Goal: Task Accomplishment & Management: Use online tool/utility

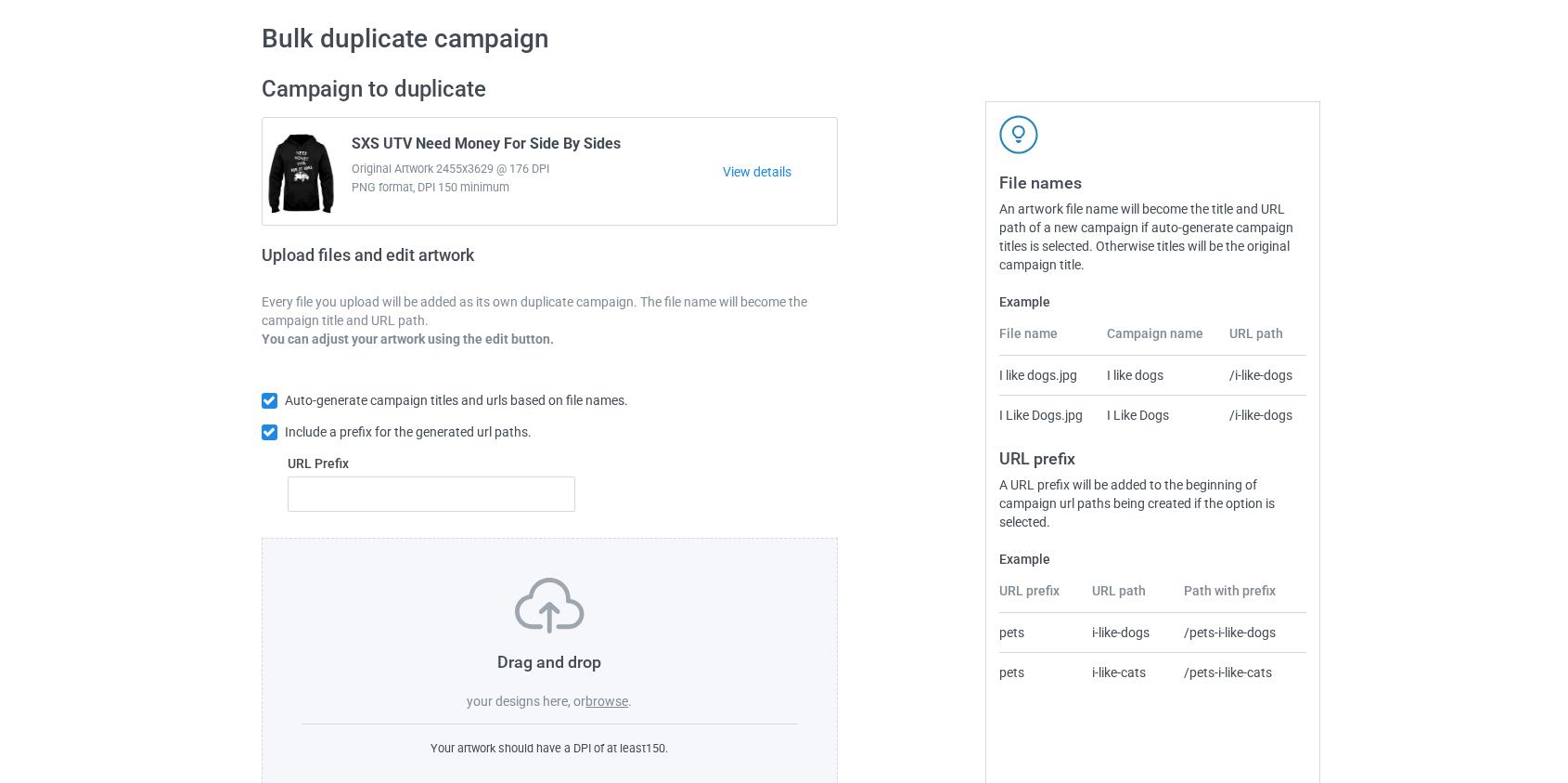
scroll to position [120, 0]
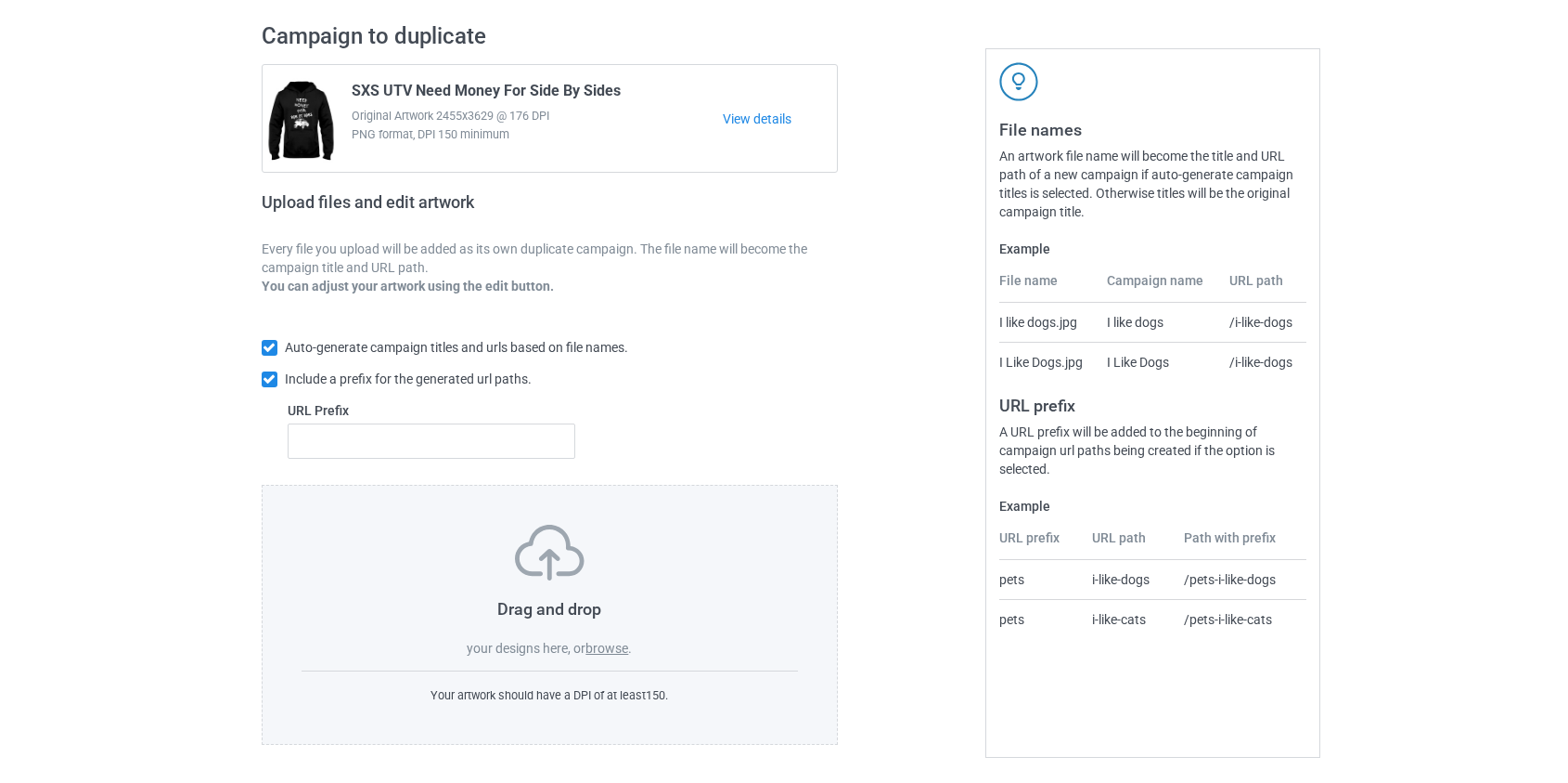
click at [611, 648] on label "browse" at bounding box center [606, 648] width 43 height 15
click at [0, 0] on input "browse" at bounding box center [0, 0] width 0 height 0
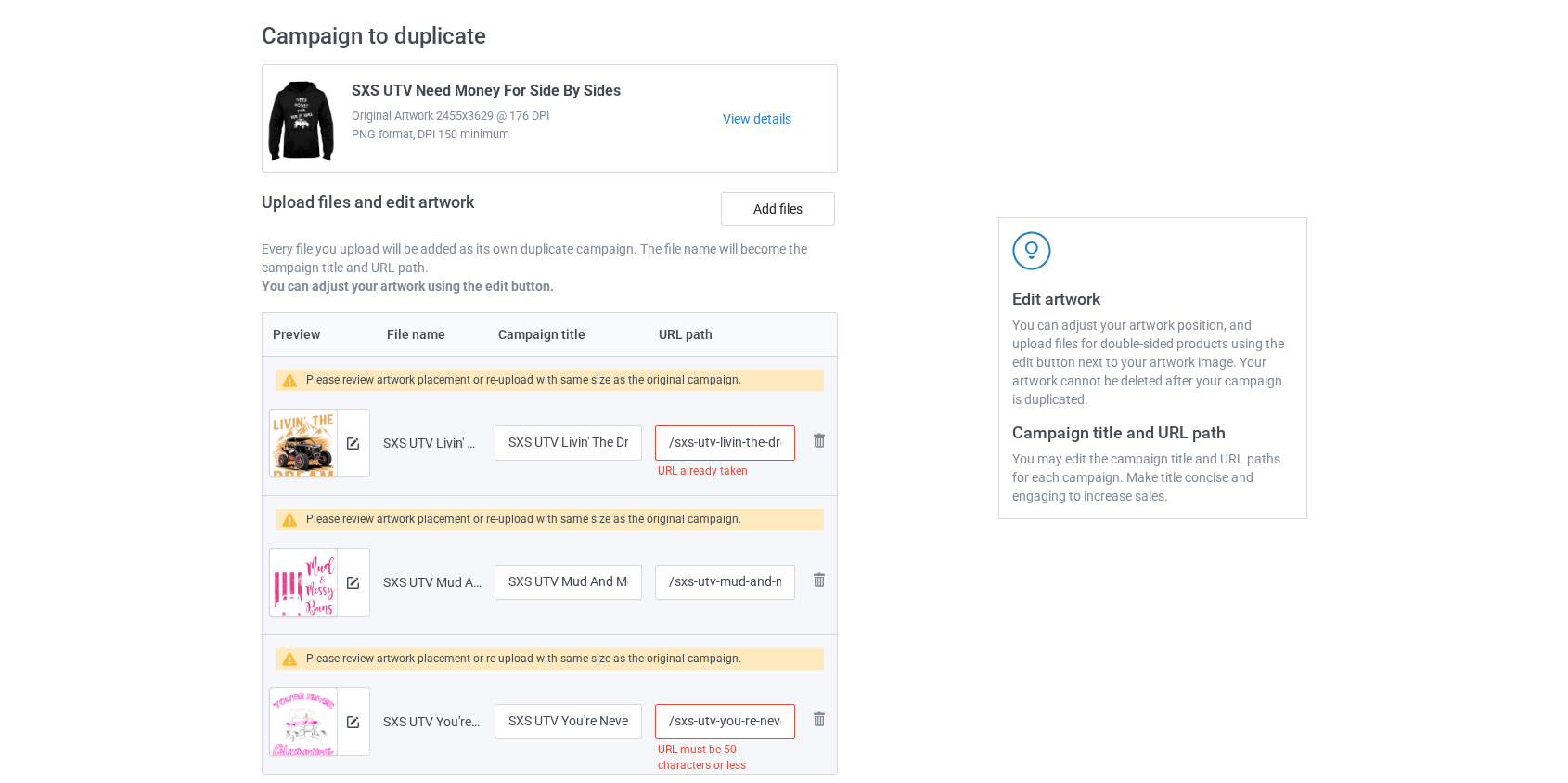
scroll to position [0, 94]
drag, startPoint x: 677, startPoint y: 445, endPoint x: 974, endPoint y: 475, distance: 298.5
click at [974, 475] on div "Campaign to duplicate SXS UTV Need Money For Side By Sides Original Artwork 245…" at bounding box center [784, 418] width 1072 height 818
type input "/sxs-dream"
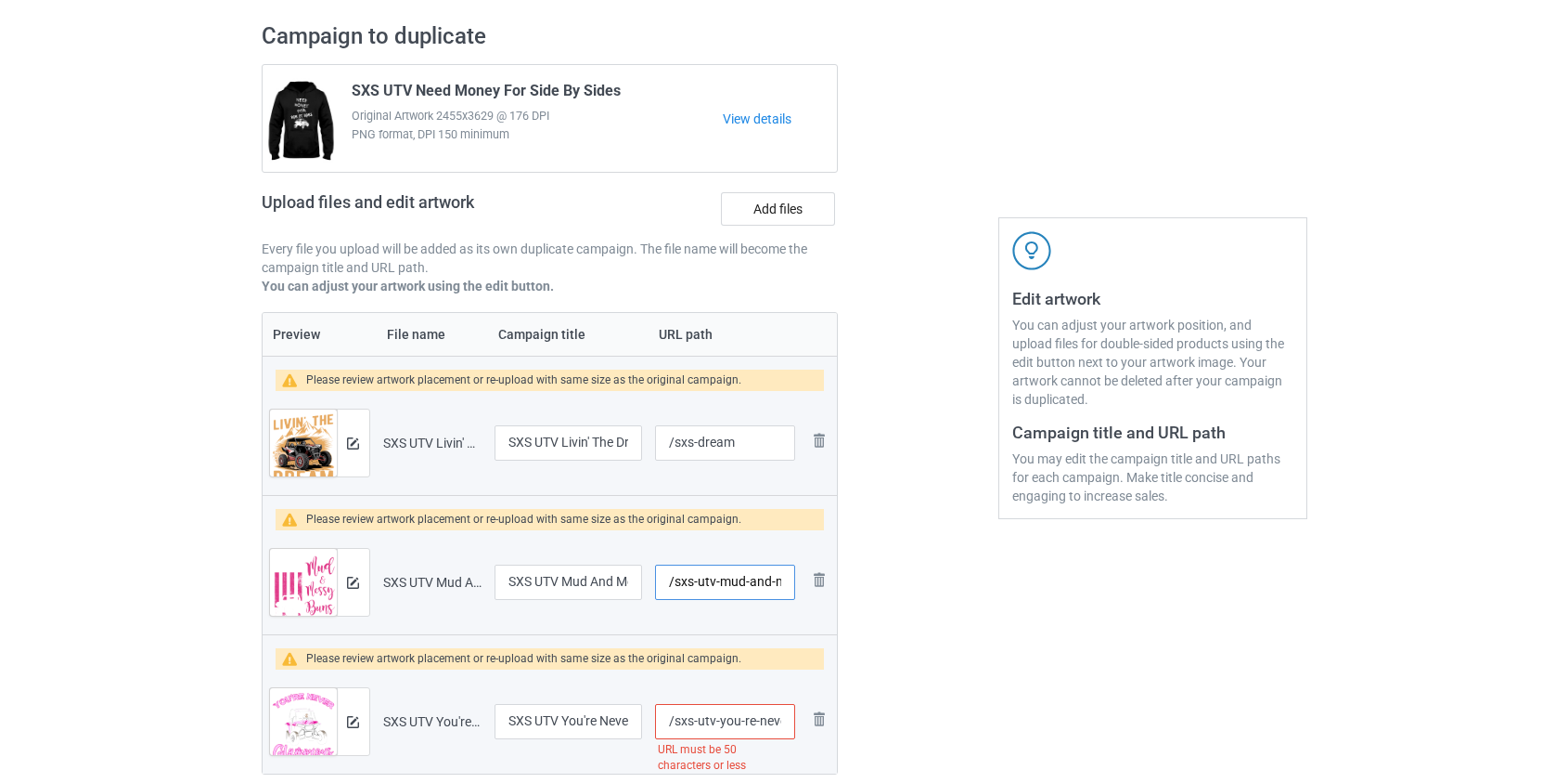
click at [707, 584] on input "/sxs-utv-mud-and-messy-buns-pride" at bounding box center [724, 582] width 139 height 35
drag, startPoint x: 707, startPoint y: 584, endPoint x: 724, endPoint y: 581, distance: 17.3
click at [724, 581] on input "/sxs-mud-and-messy-buns-pride" at bounding box center [724, 582] width 139 height 35
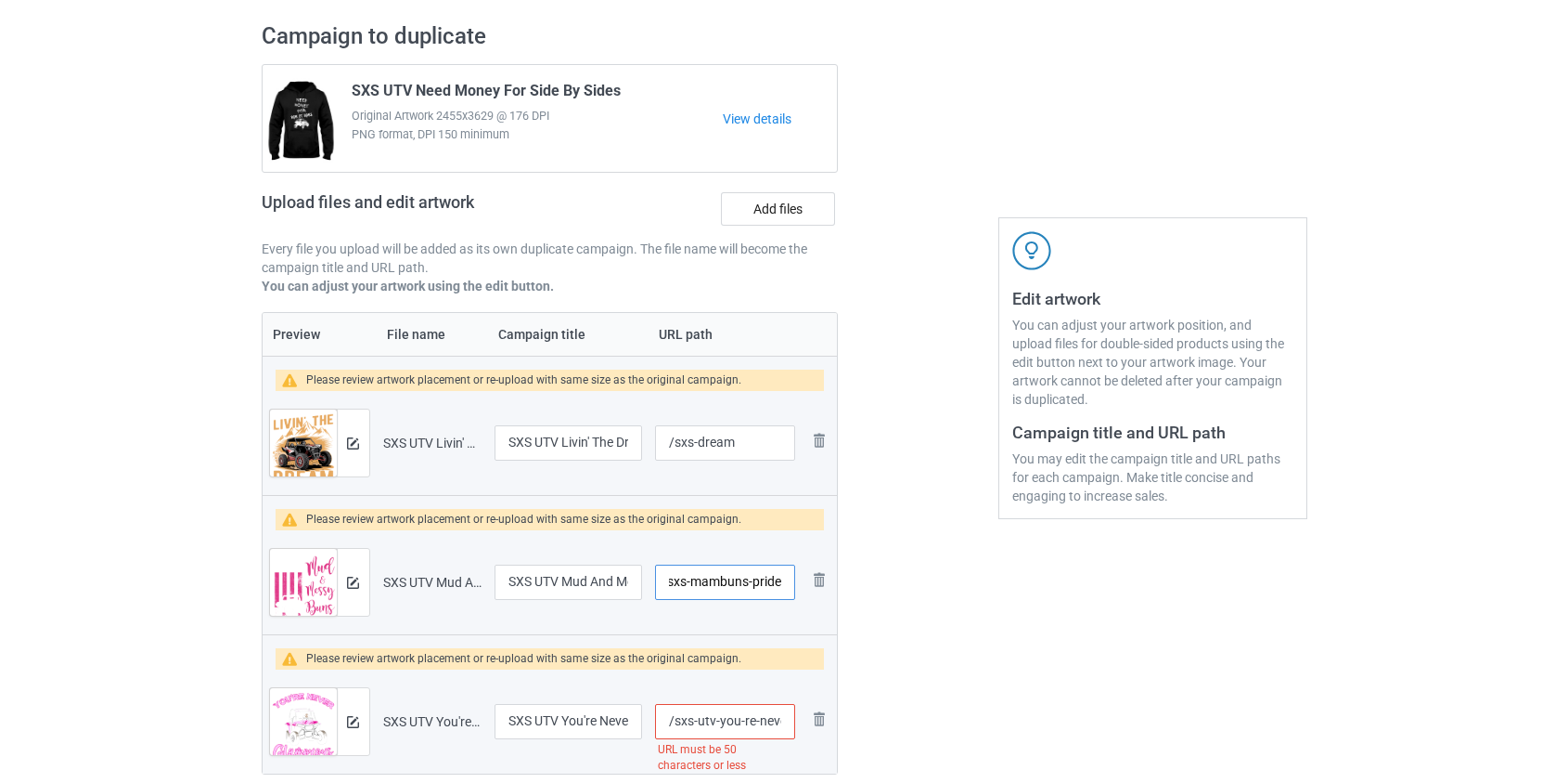
drag, startPoint x: 755, startPoint y: 583, endPoint x: 976, endPoint y: 603, distance: 221.9
click at [972, 603] on div "Campaign to duplicate SXS UTV Need Money For Side By Sides Original Artwork 245…" at bounding box center [784, 418] width 1072 height 818
type input "/sxs-mamb"
click at [679, 722] on input "/sxs-utv-you-re-never-too-glamorous-to-play-in-the-dirt-psd" at bounding box center [724, 721] width 139 height 35
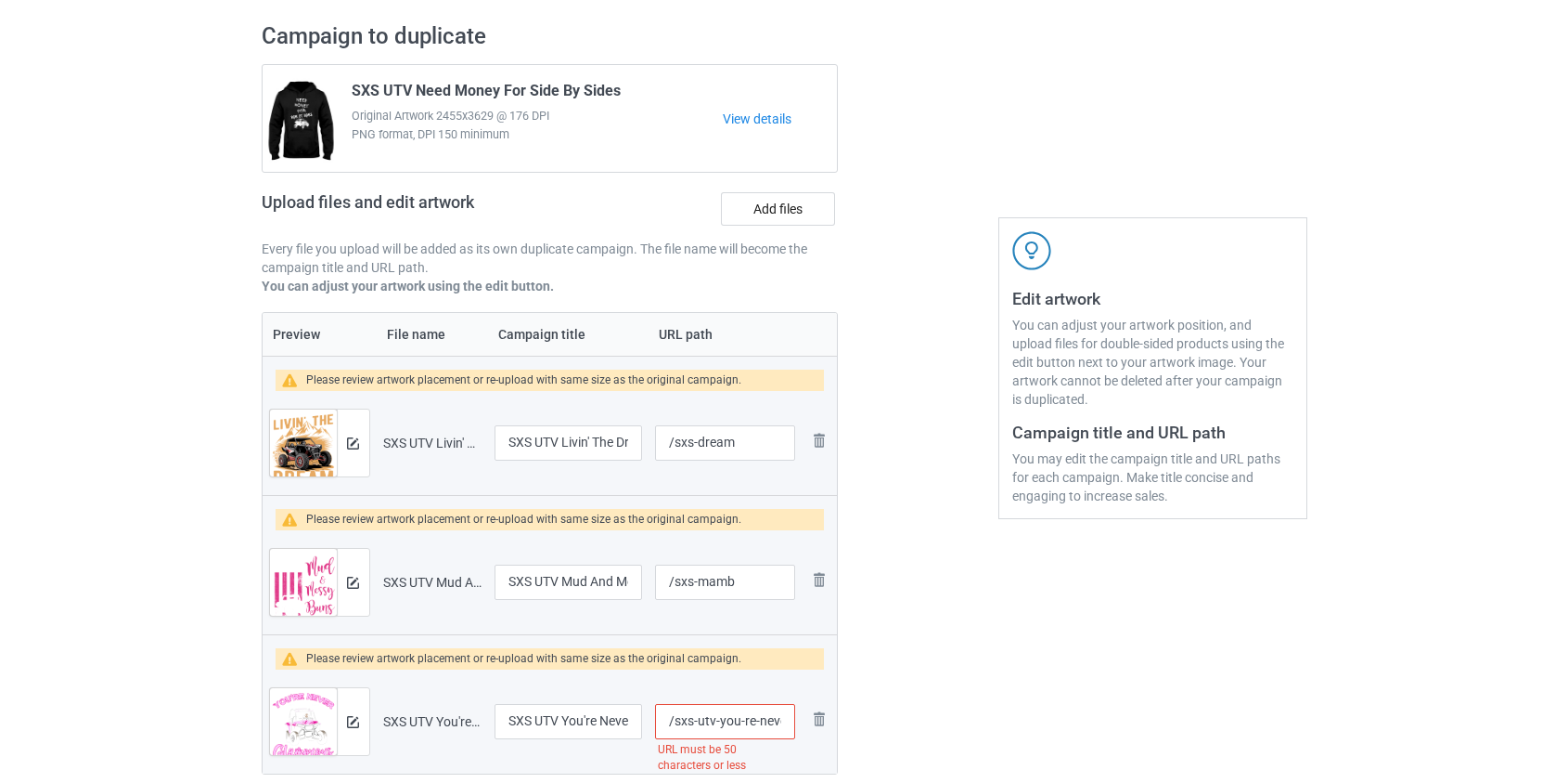
click at [679, 722] on input "/sxs-utv-you-re-never-too-glamorous-to-play-in-the-dirt-psd" at bounding box center [724, 721] width 139 height 35
click at [701, 723] on input "/sxs-utv-you-re-never-too-glamorous-to-play-in-the-dirt-psd" at bounding box center [724, 721] width 139 height 35
type input "/sxs-glamorous"
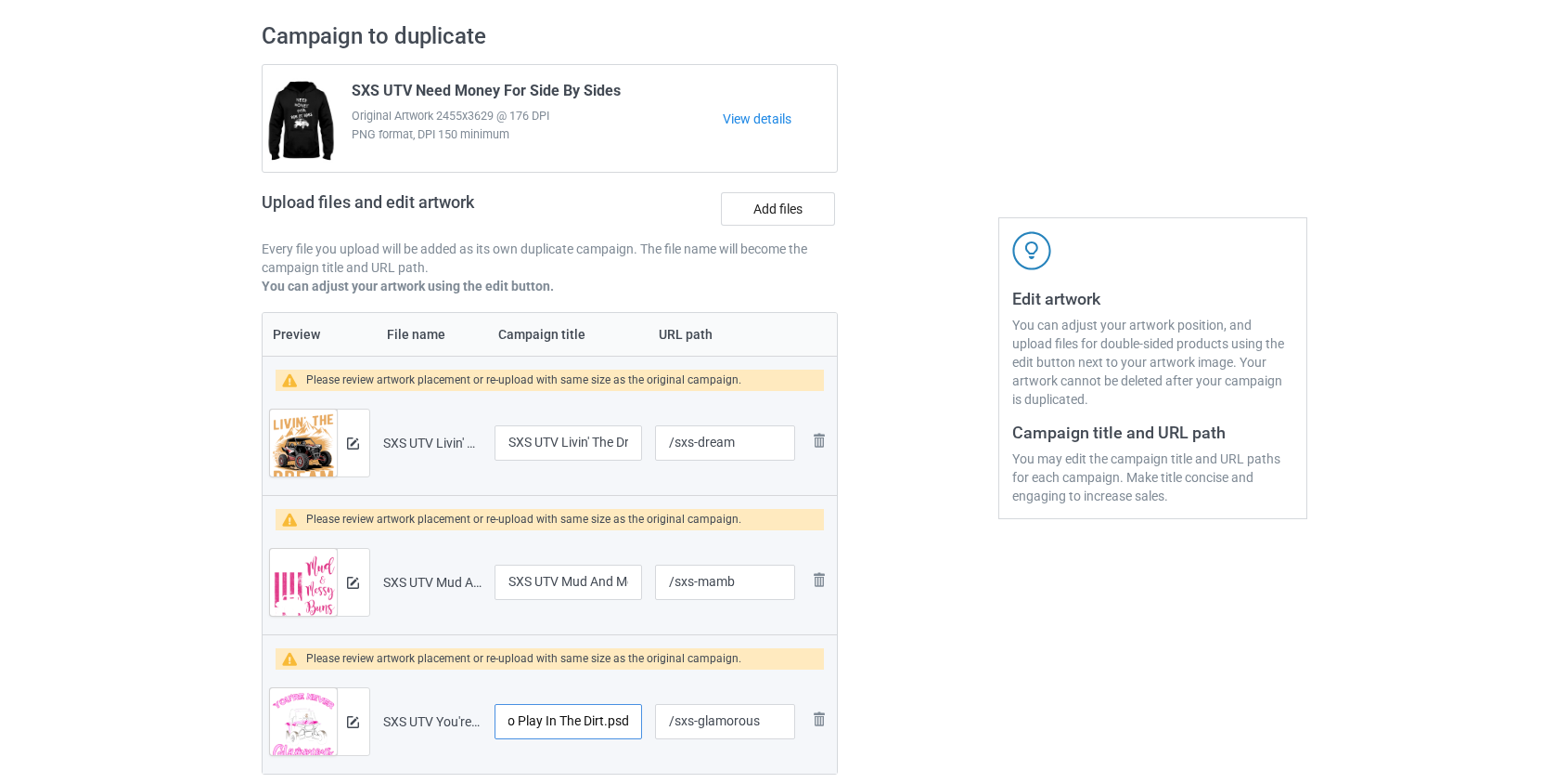
drag, startPoint x: 543, startPoint y: 717, endPoint x: 791, endPoint y: 708, distance: 248.2
click at [791, 708] on tr "Preview and edit artwork SXS UTV You're Never Too Glamorous To Play In The Dirt…" at bounding box center [550, 721] width 575 height 104
click at [614, 724] on input "SXS UTV You're Never Too Glamorous To Play In The Dirt.psd" at bounding box center [569, 721] width 149 height 35
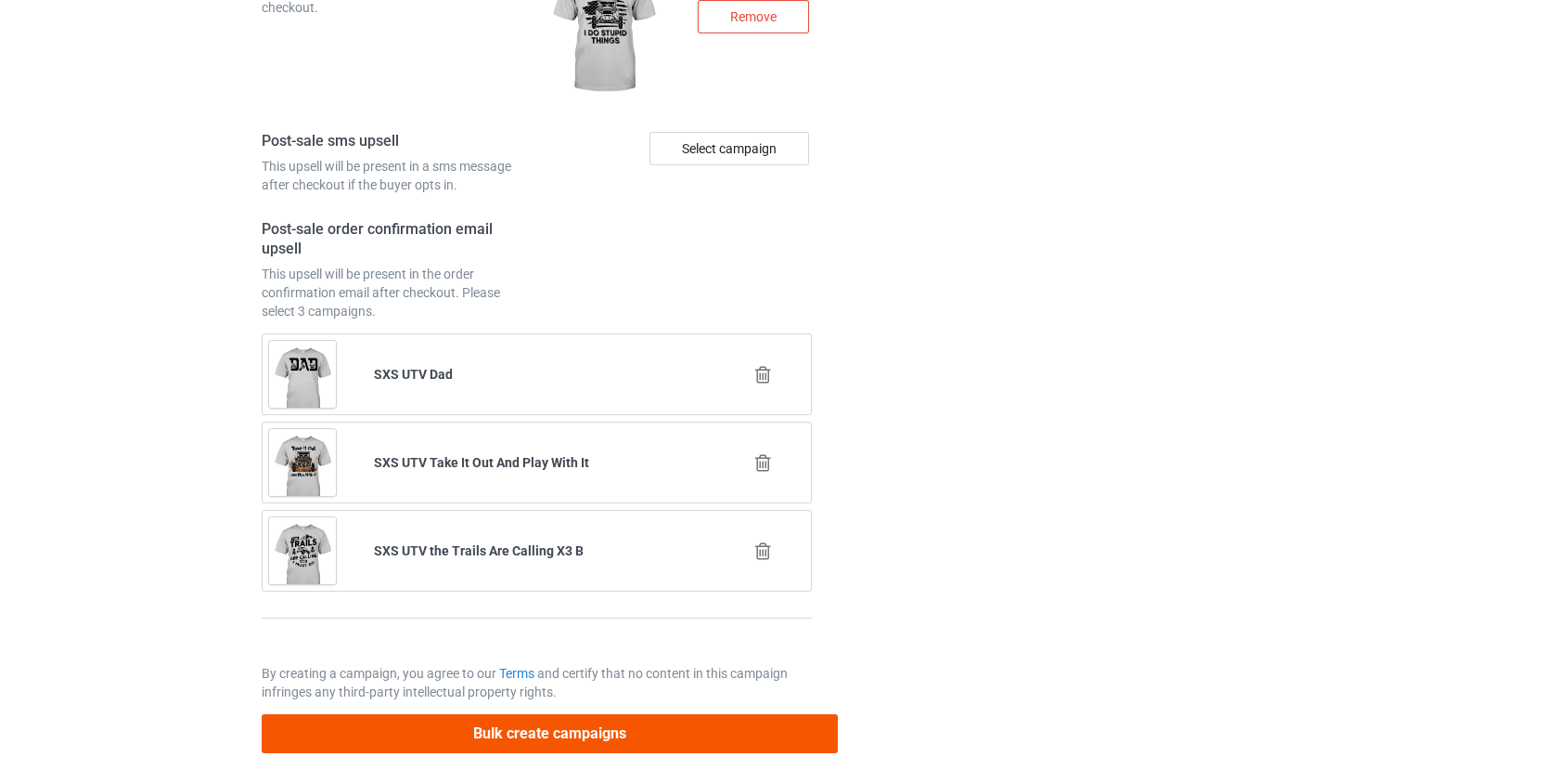
scroll to position [2906, 0]
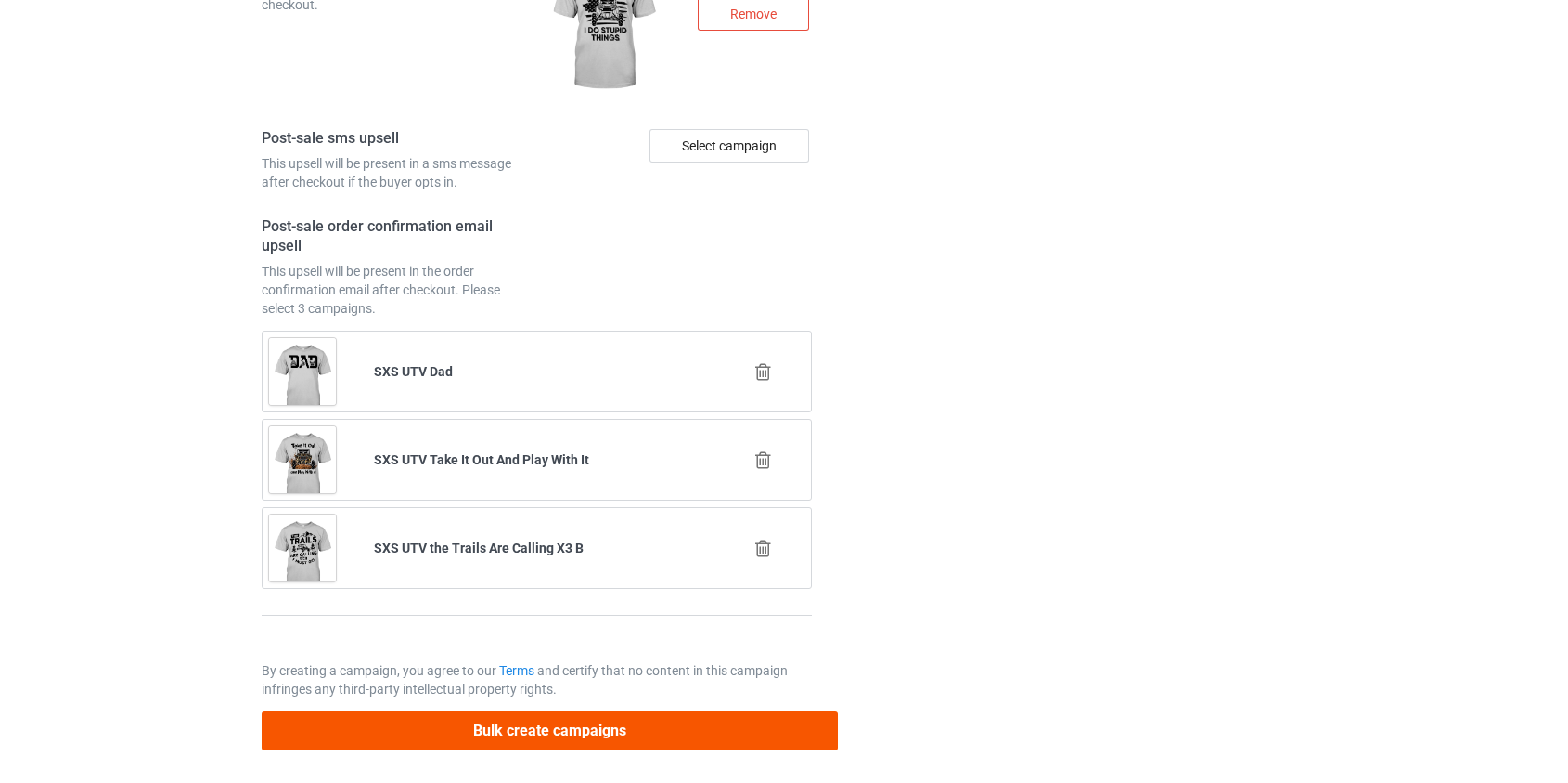
type input "SXS UTV You're Never Too Glamorous To Play In The Dirt"
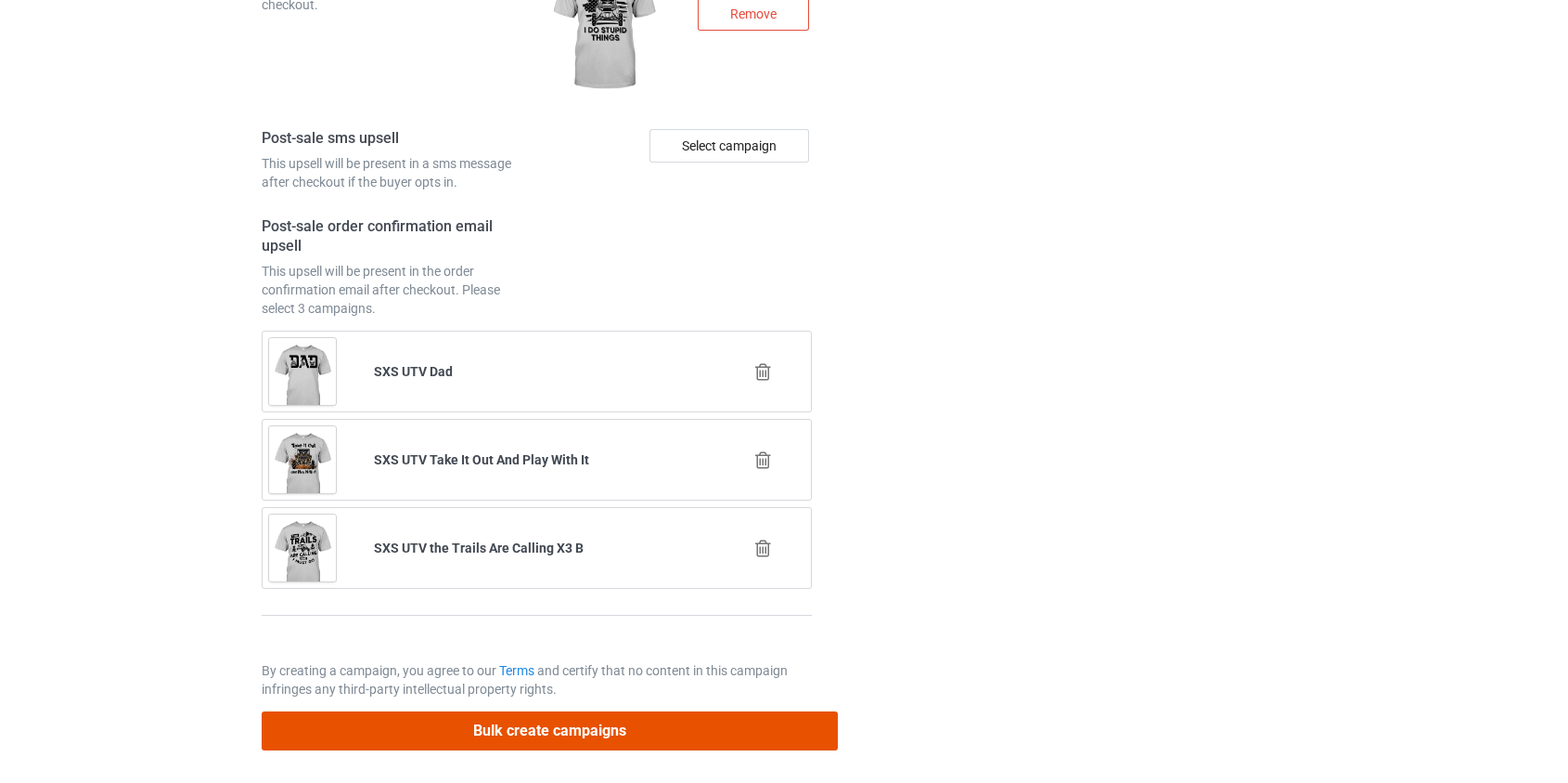
click at [551, 729] on button "Bulk create campaigns" at bounding box center [550, 730] width 577 height 38
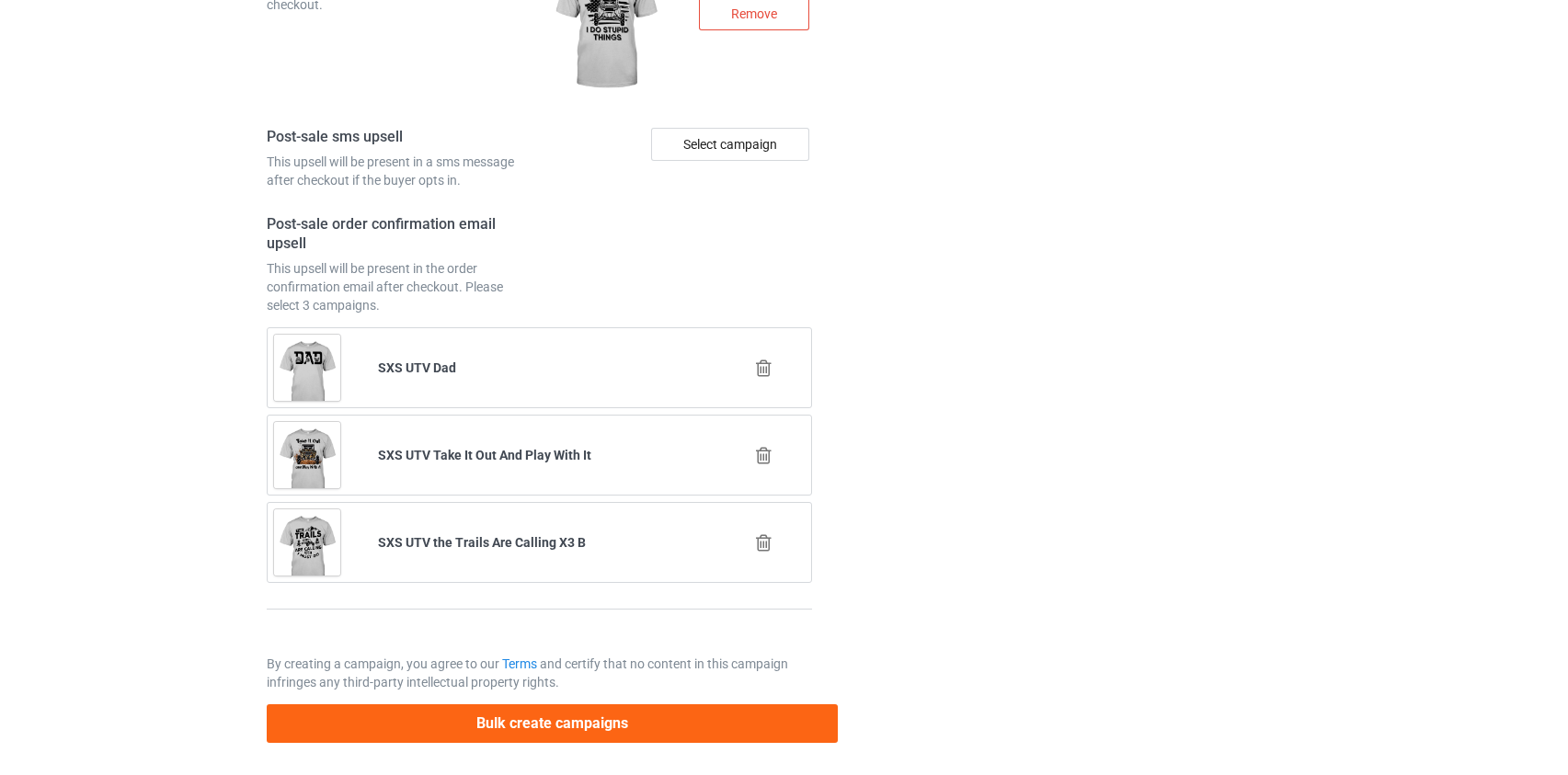
scroll to position [0, 0]
